Goal: Information Seeking & Learning: Learn about a topic

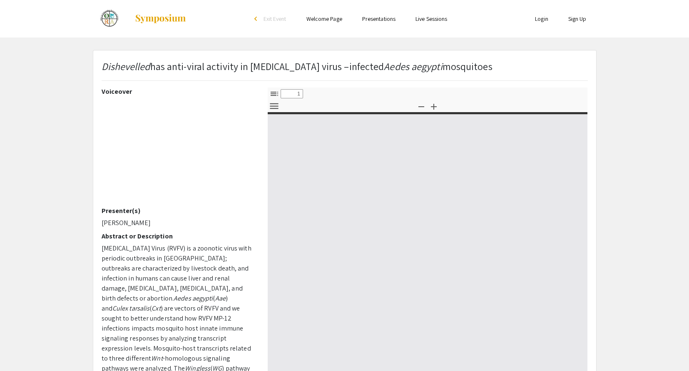
select select "custom"
type input "0"
select select "custom"
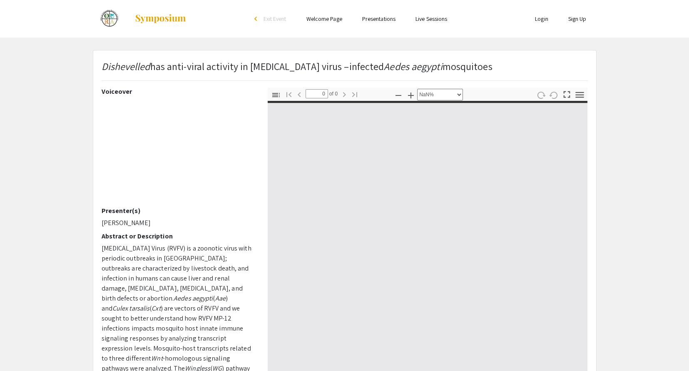
type input "1"
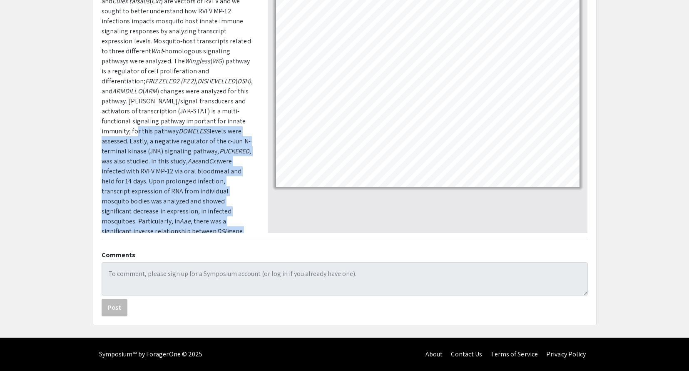
scroll to position [188, 0]
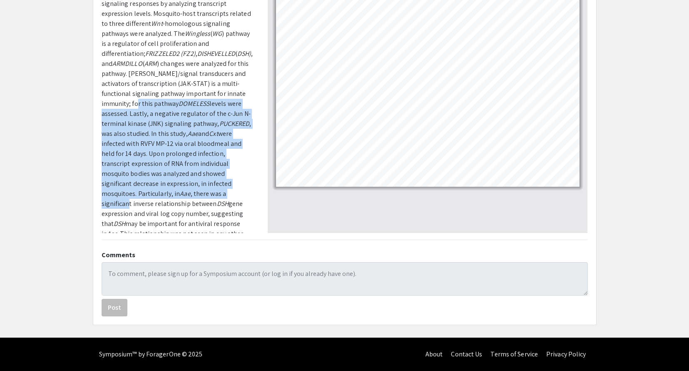
drag, startPoint x: 140, startPoint y: 201, endPoint x: 174, endPoint y: 150, distance: 60.9
click at [174, 155] on p "[MEDICAL_DATA] Virus (RVFV) is a zoonotic virus with periodic outbreaks in [GEO…" at bounding box center [179, 89] width 154 height 360
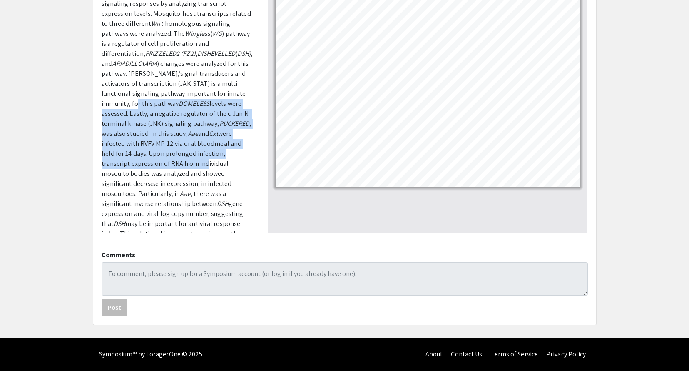
click at [174, 150] on p "[MEDICAL_DATA] Virus (RVFV) is a zoonotic virus with periodic outbreaks in [GEO…" at bounding box center [179, 89] width 154 height 360
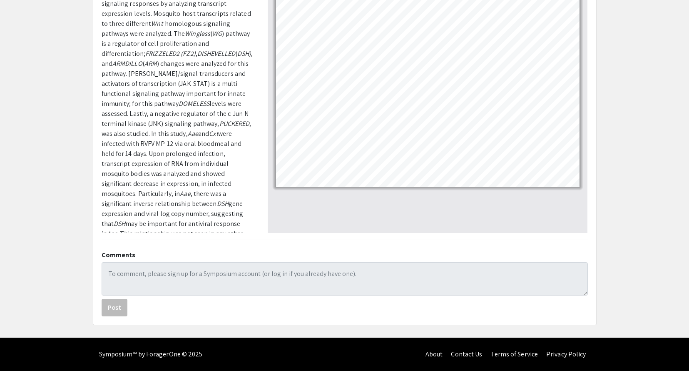
click at [147, 116] on p "[MEDICAL_DATA] Virus (RVFV) is a zoonotic virus with periodic outbreaks in [GEO…" at bounding box center [179, 89] width 154 height 360
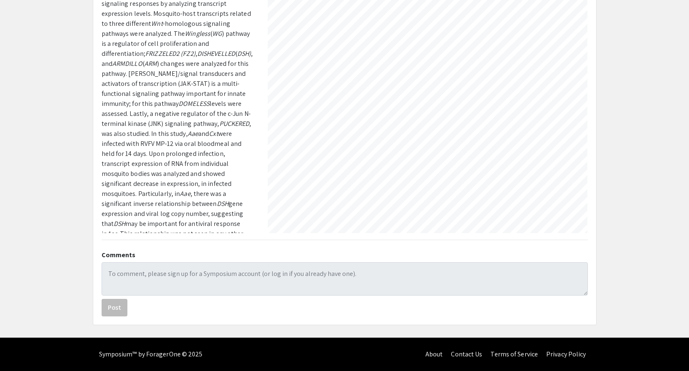
scroll to position [92, 7]
select select "0.5"
drag, startPoint x: 332, startPoint y: 78, endPoint x: 435, endPoint y: -55, distance: 167.4
click at [435, 0] on html "Skip navigation arrow_back_ios Exit Event Welcome Page Presentations Live Sessi…" at bounding box center [344, 39] width 689 height 371
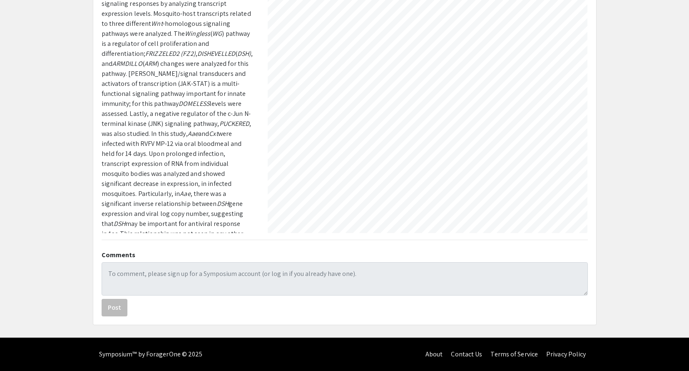
click at [166, 41] on div "Voiceover Presenter(s) [PERSON_NAME] Abstract or Description [MEDICAL_DATA] Vir…" at bounding box center [344, 86] width 499 height 291
click at [371, 256] on div "Dishevelled has anti-viral activity in [MEDICAL_DATA] virus –infected Aedes aeg…" at bounding box center [344, 114] width 503 height 420
click at [627, 131] on app-presentation "Dishevelled has anti-viral activity in [MEDICAL_DATA] virus –infected Aedes aeg…" at bounding box center [344, 114] width 689 height 421
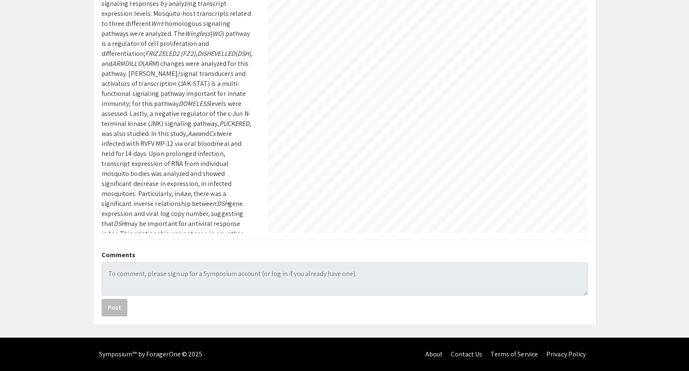
scroll to position [124, 137]
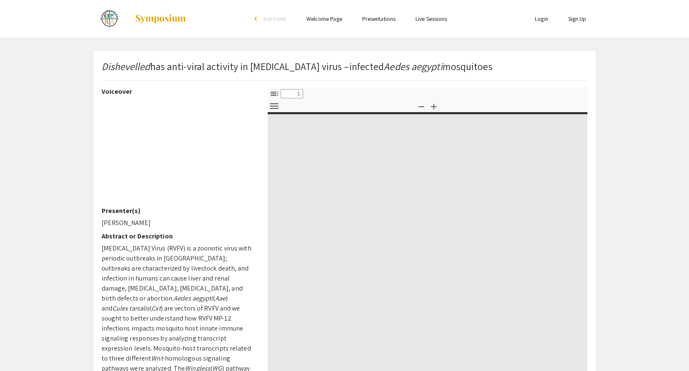
select select "custom"
type input "0"
select select "custom"
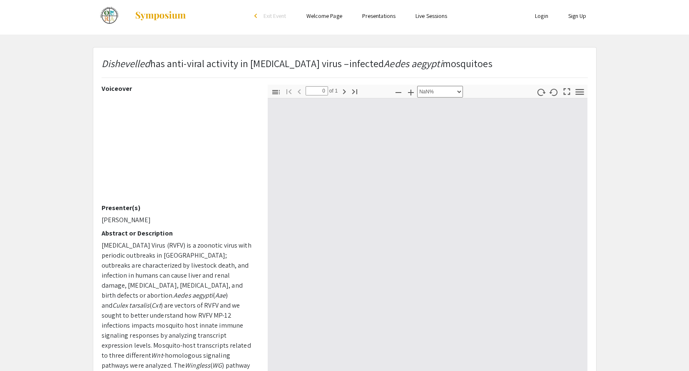
scroll to position [15, 0]
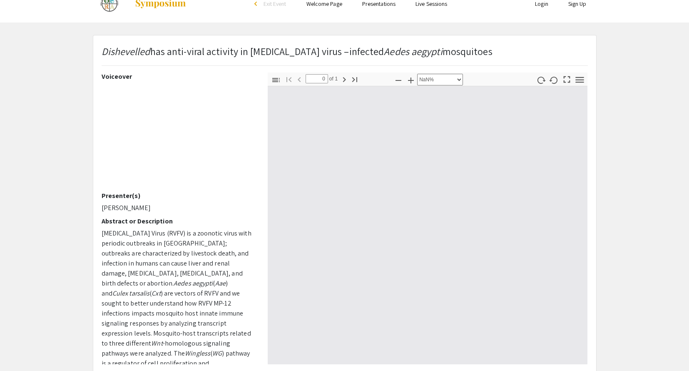
type input "1"
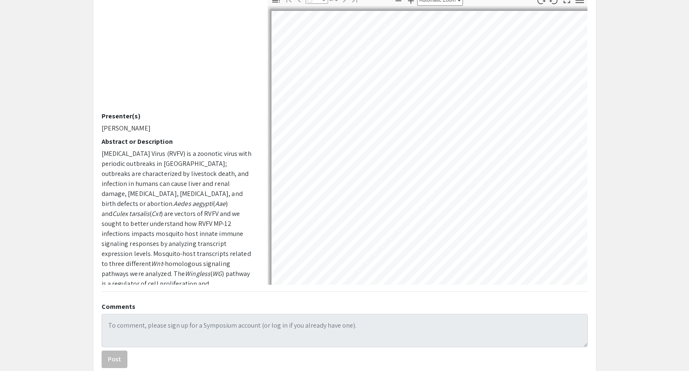
scroll to position [97, 0]
select select "0.5"
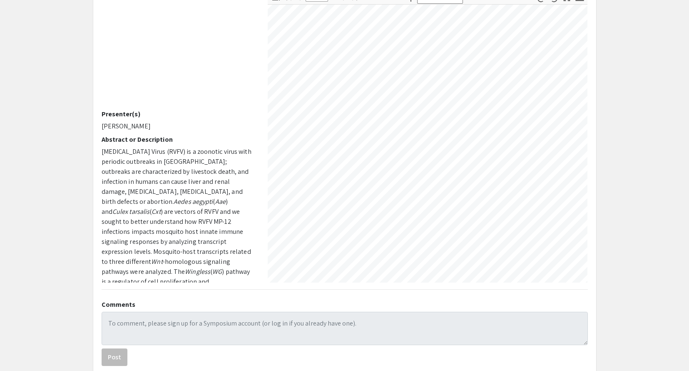
scroll to position [351, 52]
drag, startPoint x: 405, startPoint y: 152, endPoint x: 427, endPoint y: -29, distance: 181.7
click at [427, 0] on html "Skip navigation arrow_back_ios Exit Event Welcome Page Presentations Live Sessi…" at bounding box center [344, 88] width 689 height 371
